Goal: Check status

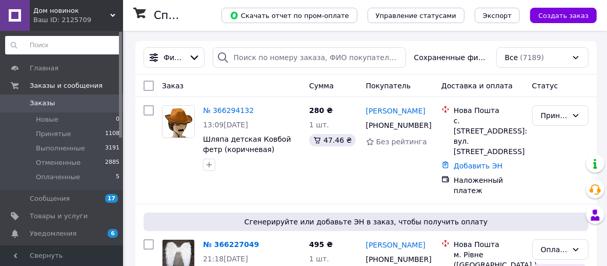
type input "ё"
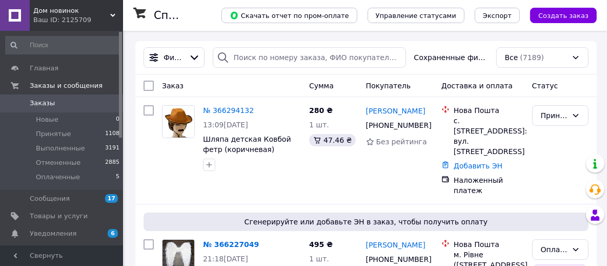
click at [52, 19] on div "Ваш ID: 2125709" at bounding box center [78, 19] width 90 height 9
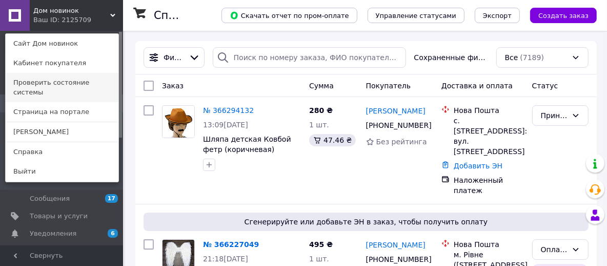
click at [44, 82] on link "Проверить состояние системы" at bounding box center [62, 87] width 113 height 29
